Goal: Check status: Check status

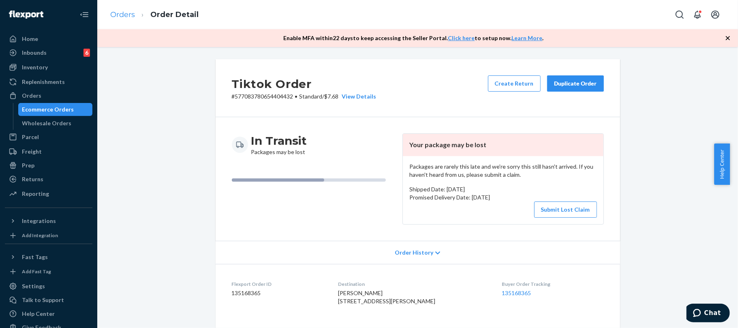
scroll to position [270, 0]
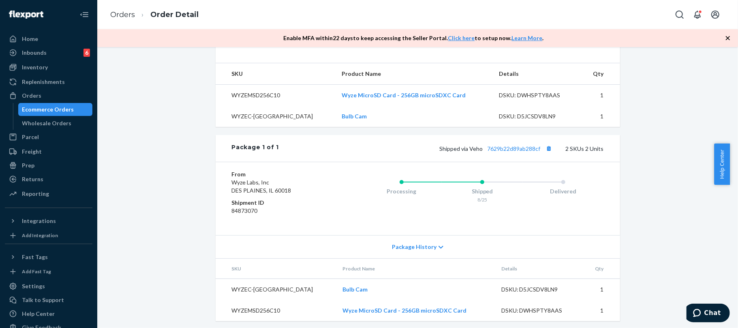
click at [107, 13] on ol "Orders Order Detail" at bounding box center [154, 15] width 101 height 24
click at [119, 15] on link "Orders" at bounding box center [122, 14] width 25 height 9
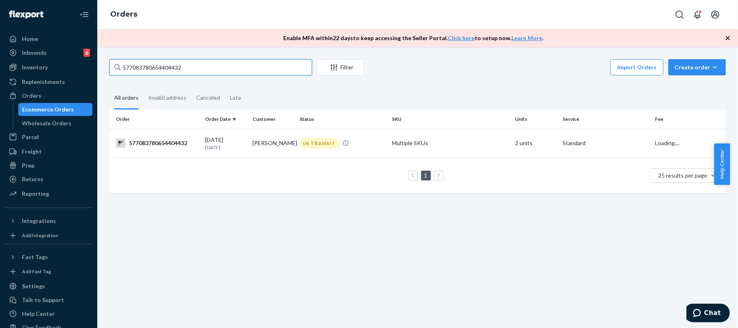
click at [164, 67] on input "577083780654404432" at bounding box center [210, 67] width 203 height 16
paste input "108711328748115"
type input "577108711328748115"
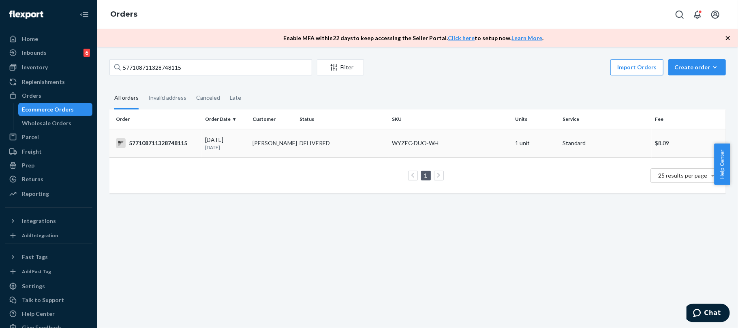
click at [154, 141] on div "577108711328748115" at bounding box center [157, 143] width 83 height 10
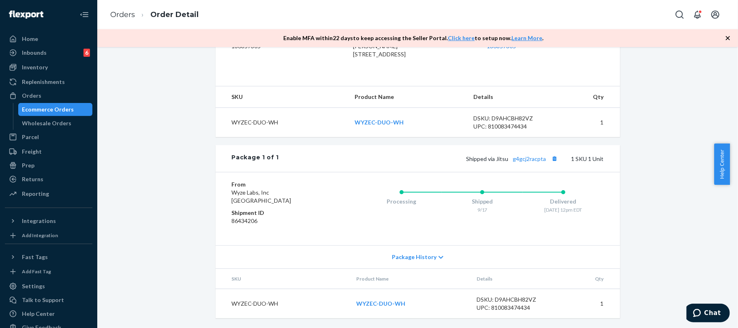
scroll to position [245, 0]
click at [126, 11] on link "Orders" at bounding box center [122, 14] width 25 height 9
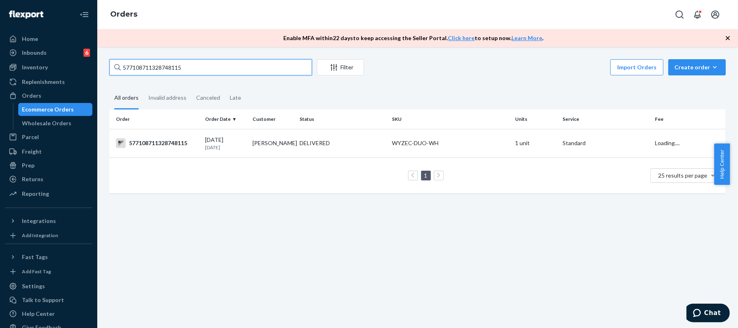
click at [217, 68] on input "577108711328748115" at bounding box center [210, 67] width 203 height 16
paste input "[PERSON_NAME]"
type input "[PERSON_NAME]"
